Goal: Task Accomplishment & Management: Use online tool/utility

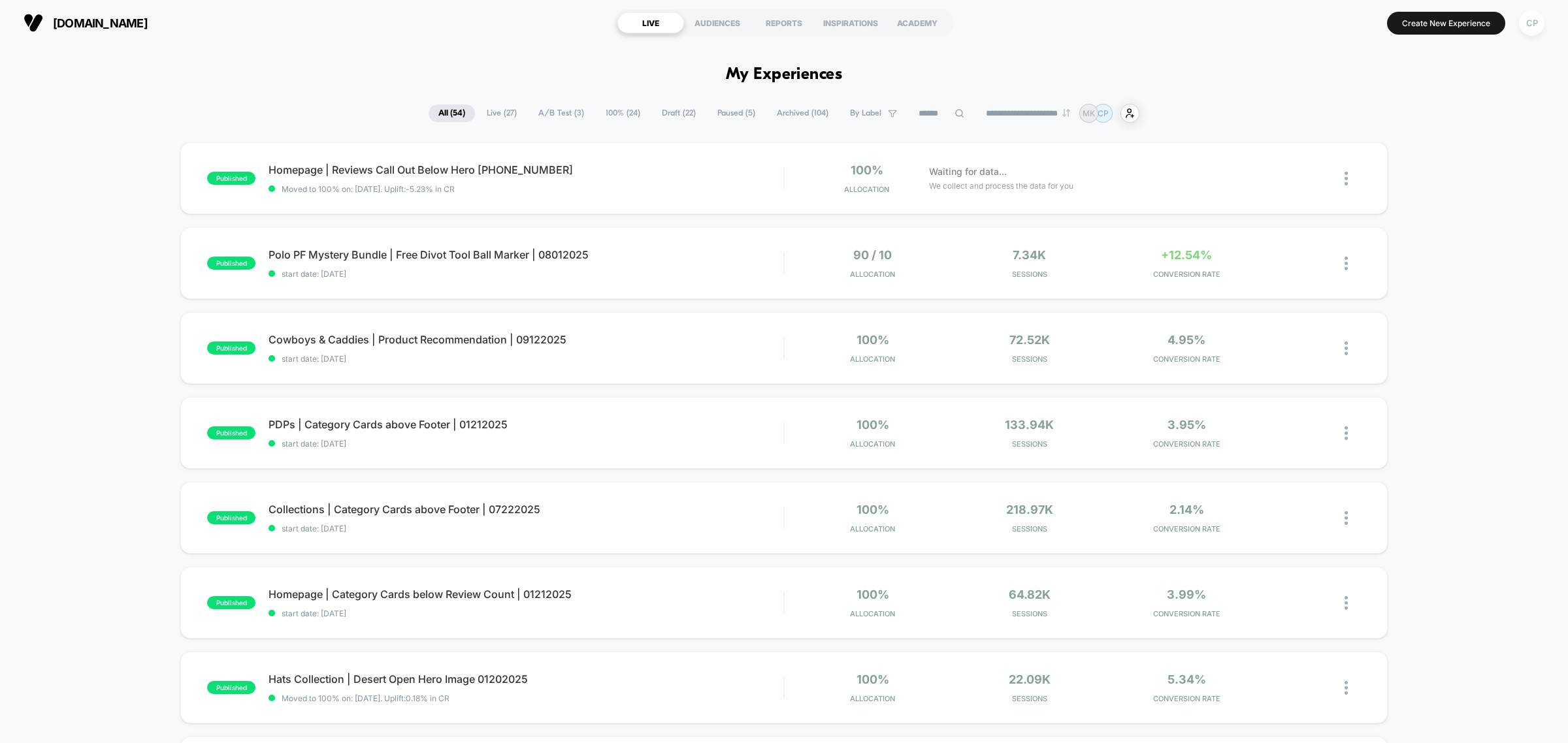
click at [1532, 27] on div "CP" at bounding box center [1532, 23] width 26 height 26
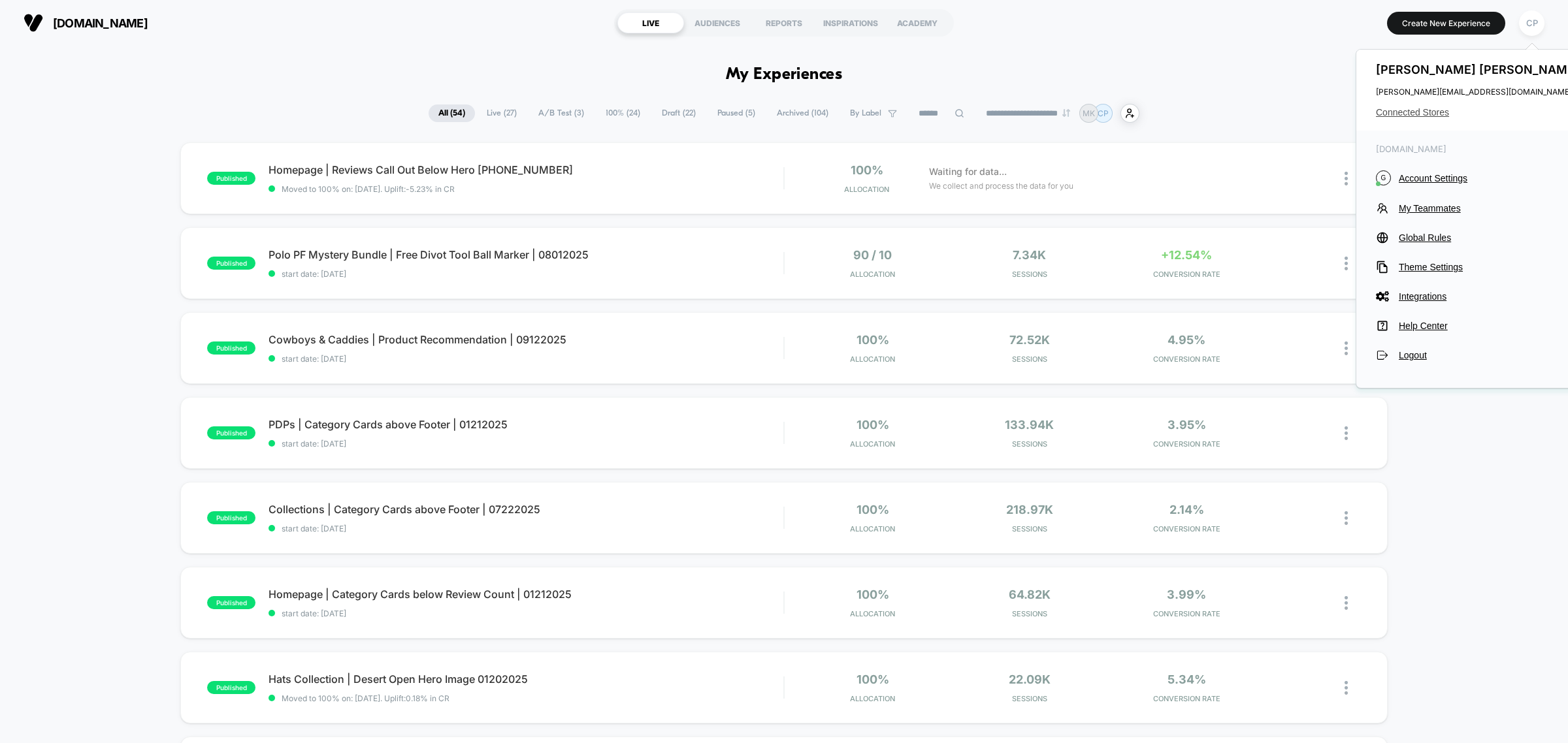
click at [1429, 114] on span "Connected Stores" at bounding box center [1479, 112] width 207 height 10
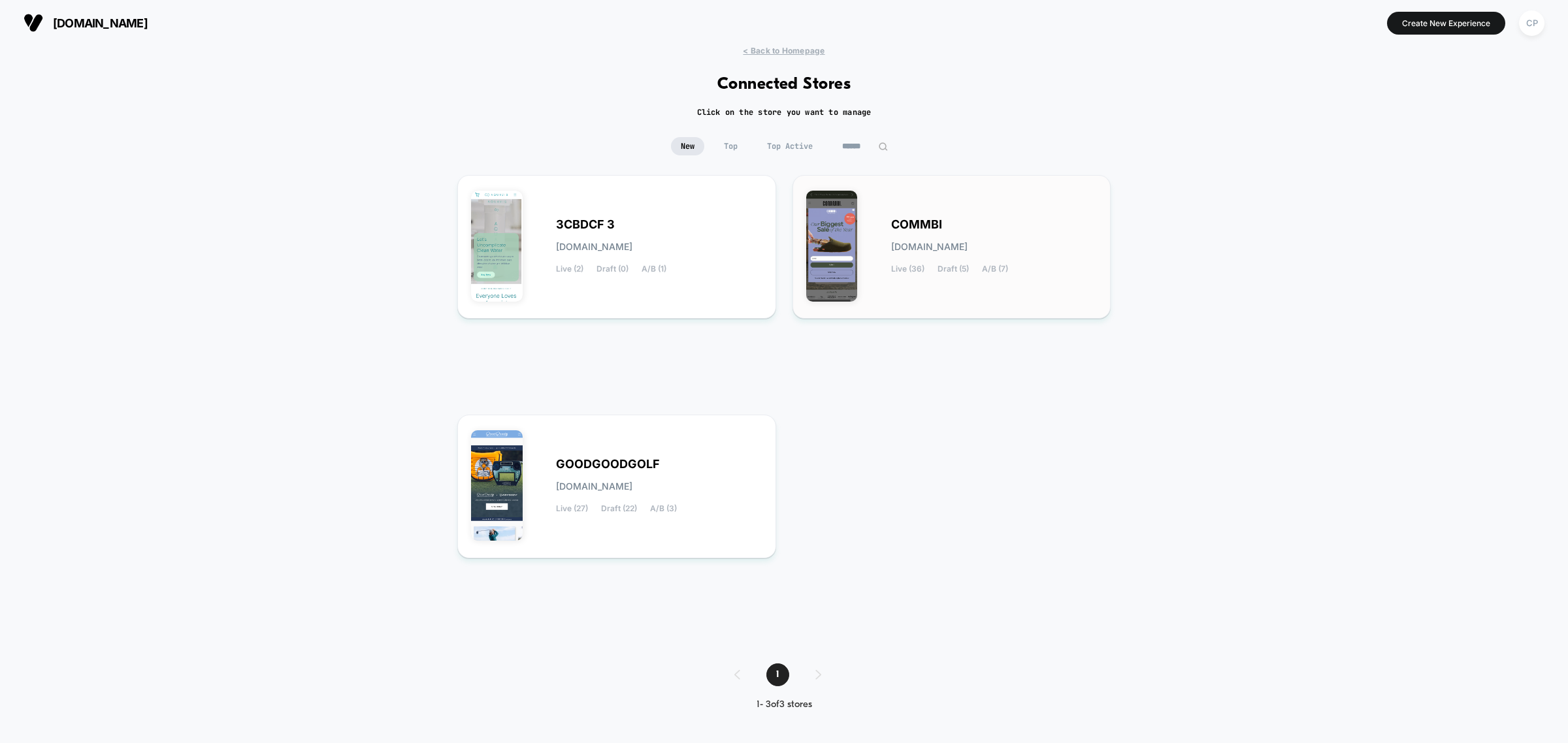
click at [938, 279] on div "COMMBI [DOMAIN_NAME] Live (36) Draft (5) A/B (7)" at bounding box center [951, 246] width 291 height 116
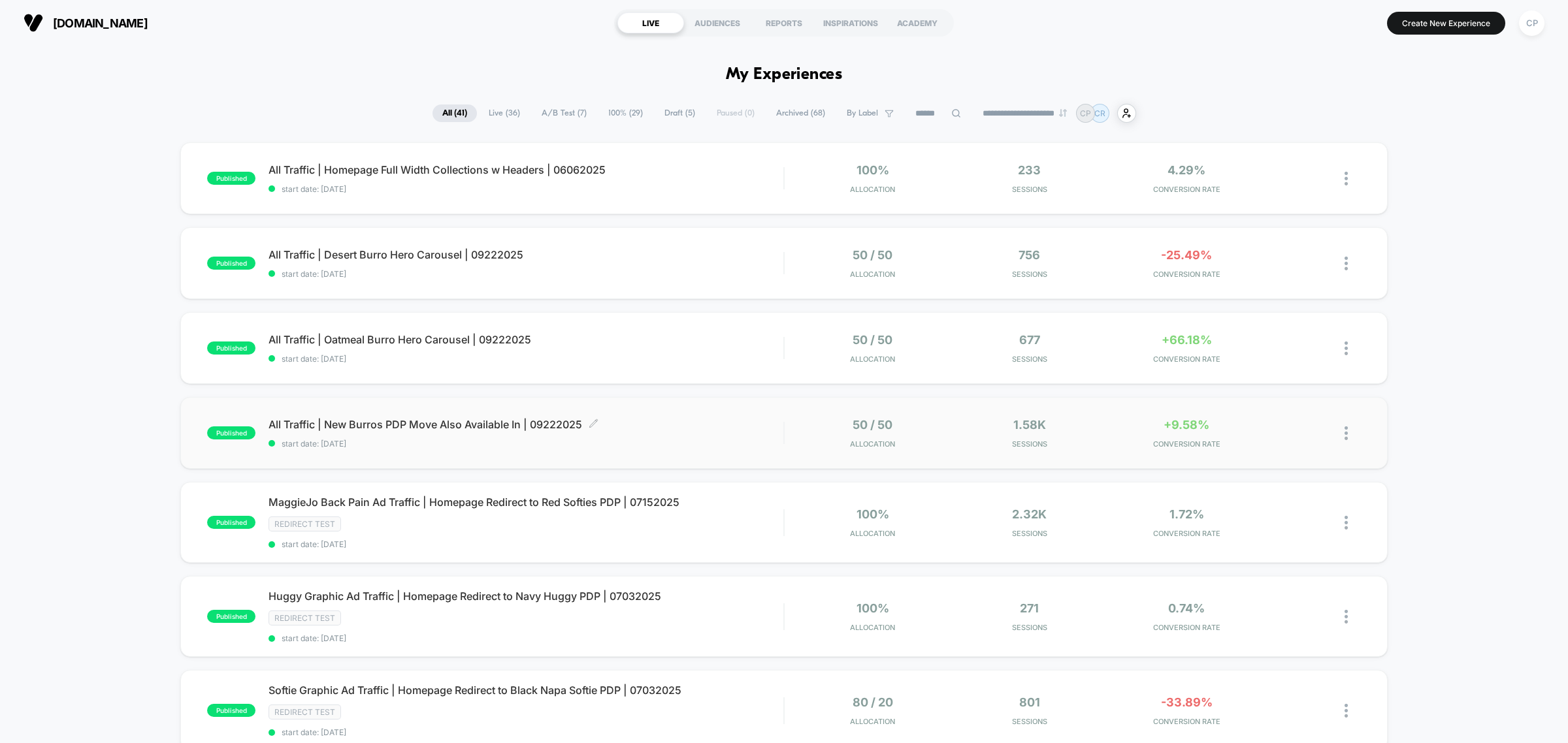
click at [446, 429] on span "All Traffic | New Burros PDP Move Also Available In | 09222025 Click to edit ex…" at bounding box center [525, 425] width 514 height 13
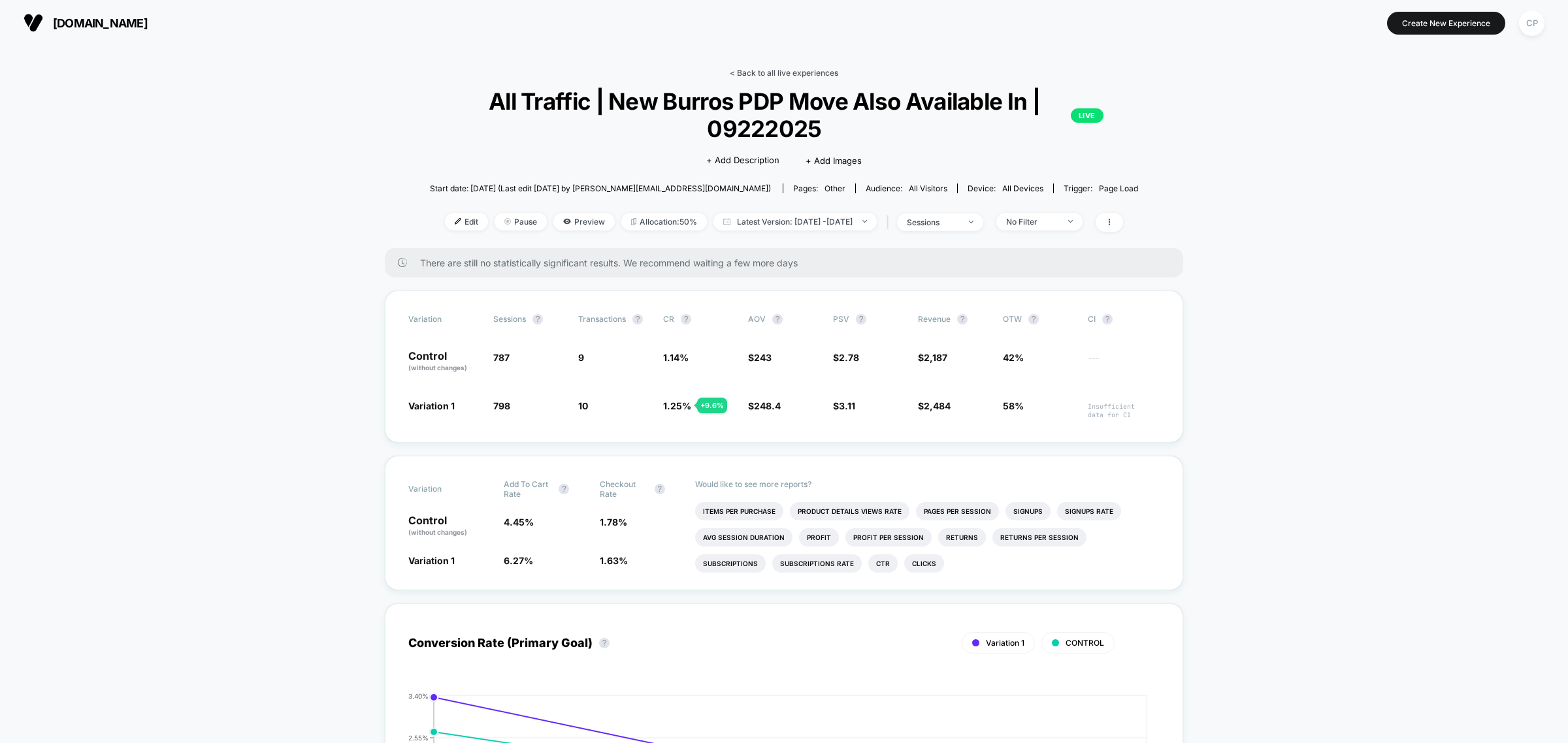
click at [775, 75] on link "< Back to all live experiences" at bounding box center [783, 73] width 108 height 10
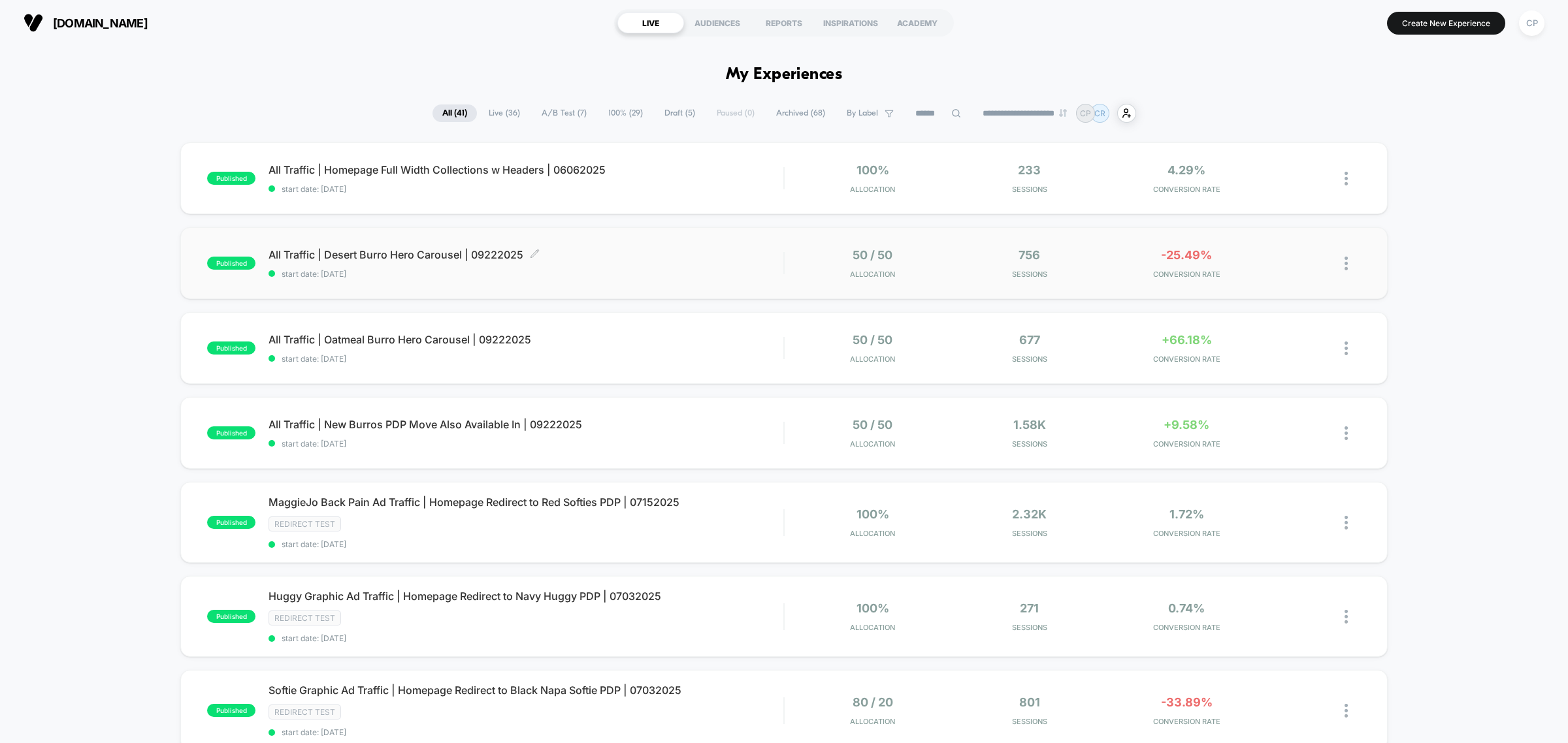
click at [363, 260] on span "All Traffic | Desert Burro Hero Carousel | 09222025 Click to edit experience de…" at bounding box center [525, 255] width 514 height 13
